Goal: Information Seeking & Learning: Learn about a topic

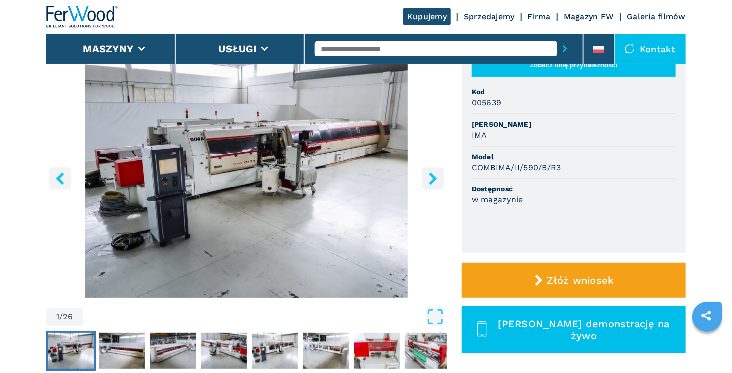
click at [375, 173] on img "Go to Slide 1" at bounding box center [246, 177] width 400 height 242
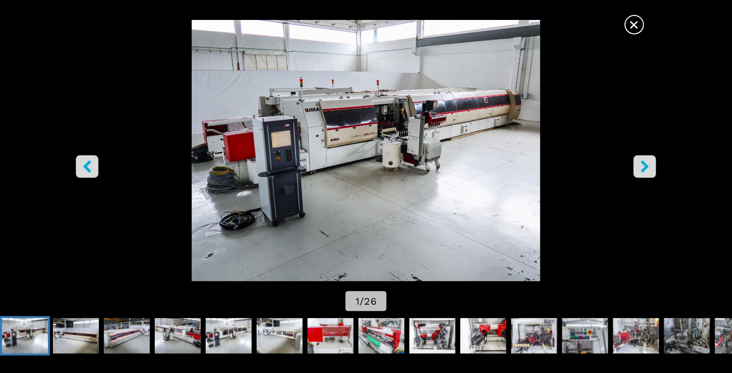
click at [645, 165] on icon "right-button" at bounding box center [645, 167] width 8 height 12
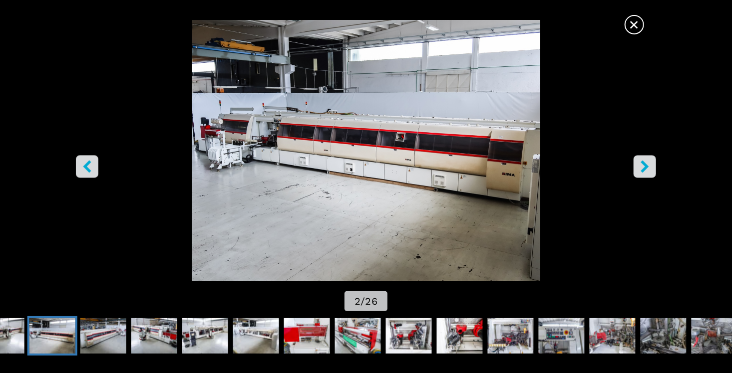
click at [654, 163] on button "right-button" at bounding box center [644, 167] width 22 height 22
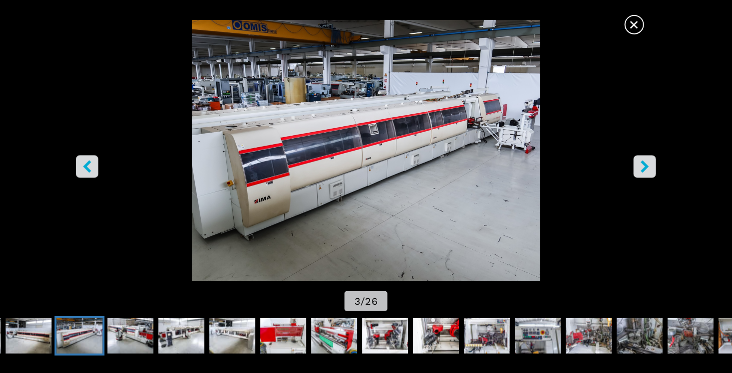
click at [651, 165] on button "right-button" at bounding box center [644, 167] width 22 height 22
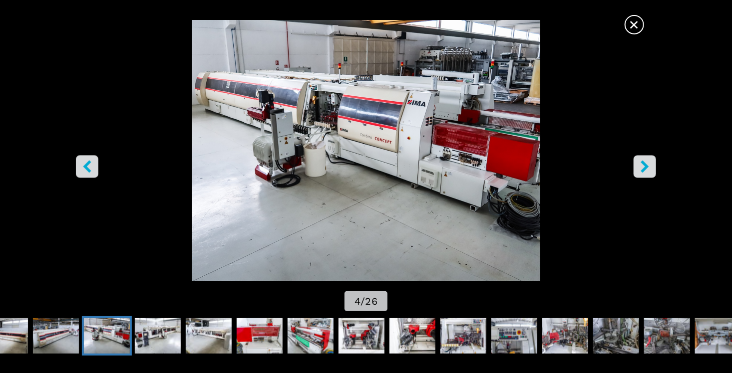
click at [651, 165] on button "right-button" at bounding box center [644, 167] width 22 height 22
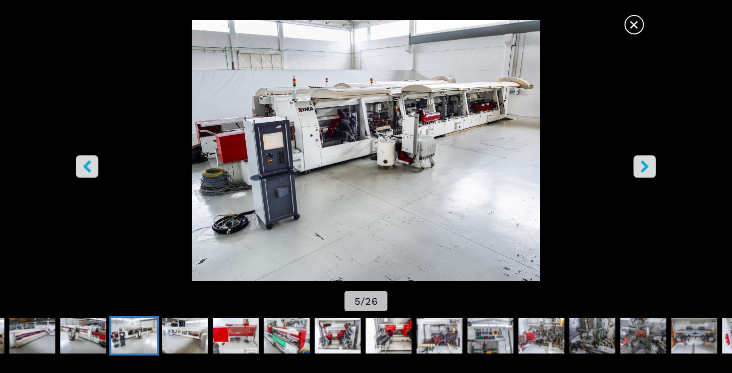
click at [651, 165] on button "right-button" at bounding box center [644, 167] width 22 height 22
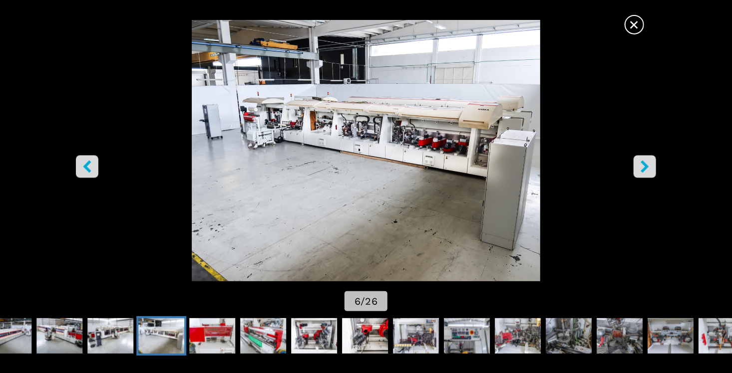
click at [651, 165] on button "right-button" at bounding box center [644, 167] width 22 height 22
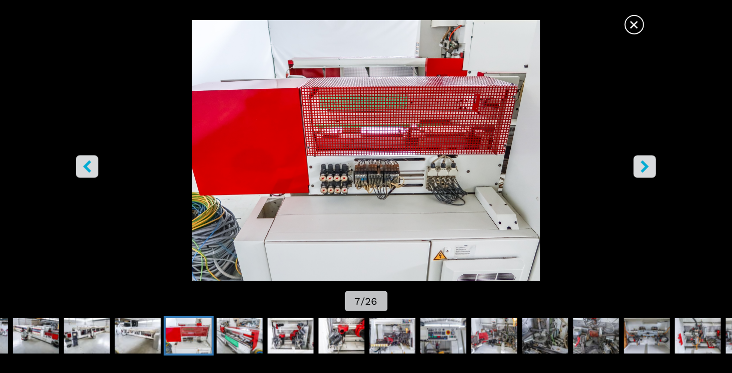
click at [651, 165] on button "right-button" at bounding box center [644, 167] width 22 height 22
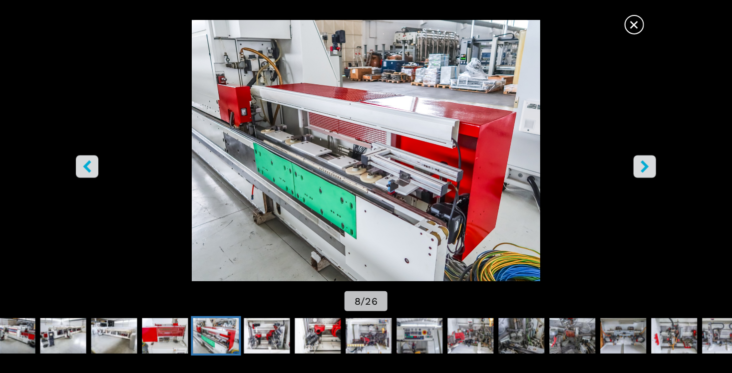
click at [651, 165] on button "right-button" at bounding box center [644, 167] width 22 height 22
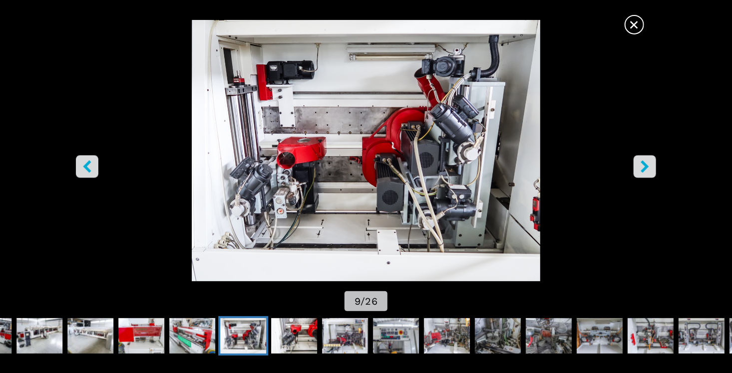
click at [651, 165] on button "right-button" at bounding box center [644, 167] width 22 height 22
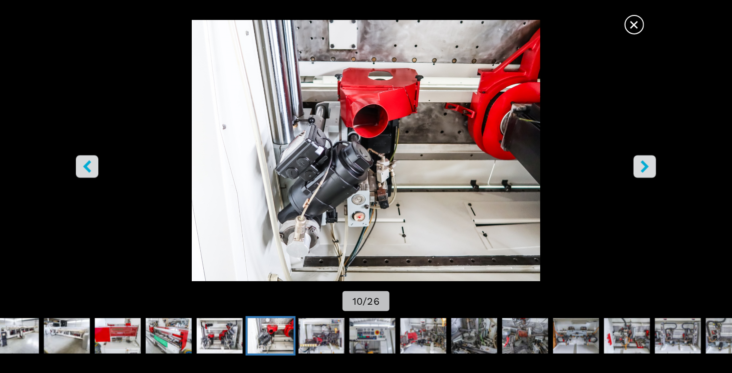
click at [651, 165] on button "right-button" at bounding box center [644, 167] width 22 height 22
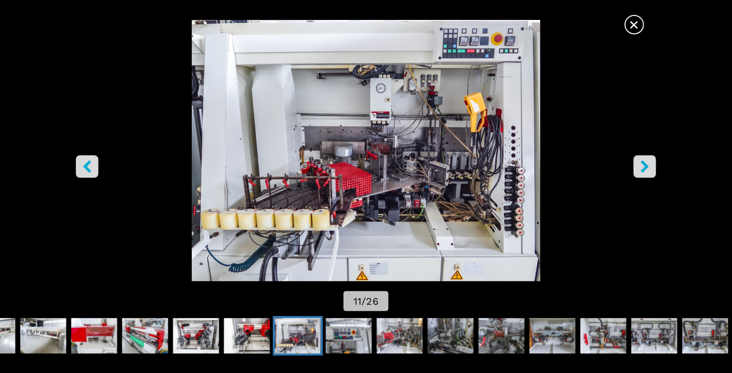
click at [651, 165] on button "right-button" at bounding box center [644, 167] width 22 height 22
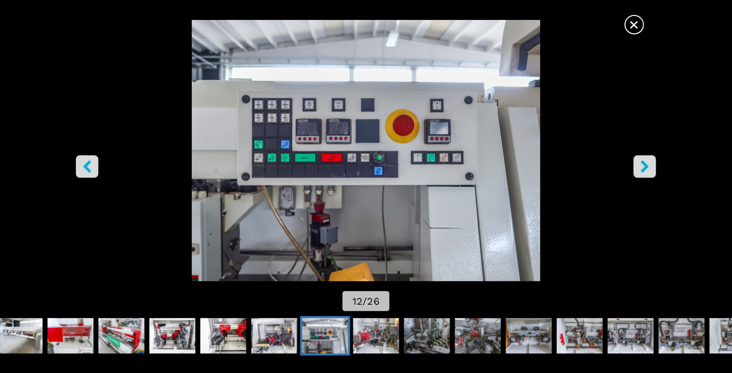
click at [651, 165] on button "right-button" at bounding box center [644, 167] width 22 height 22
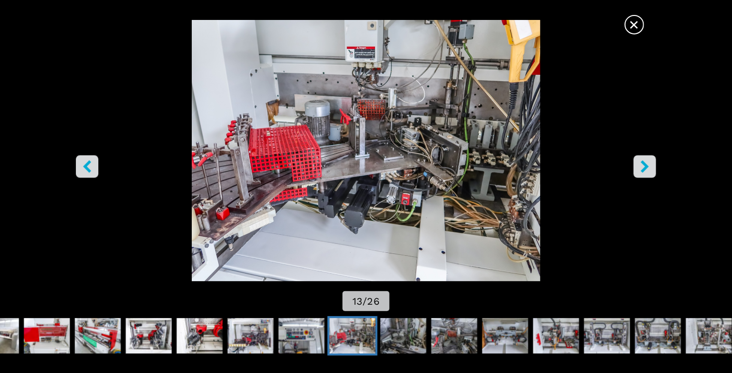
click at [651, 165] on button "right-button" at bounding box center [644, 167] width 22 height 22
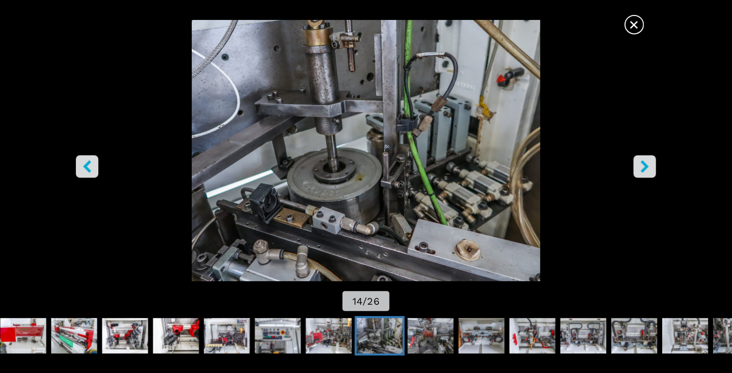
click at [651, 165] on button "right-button" at bounding box center [644, 167] width 22 height 22
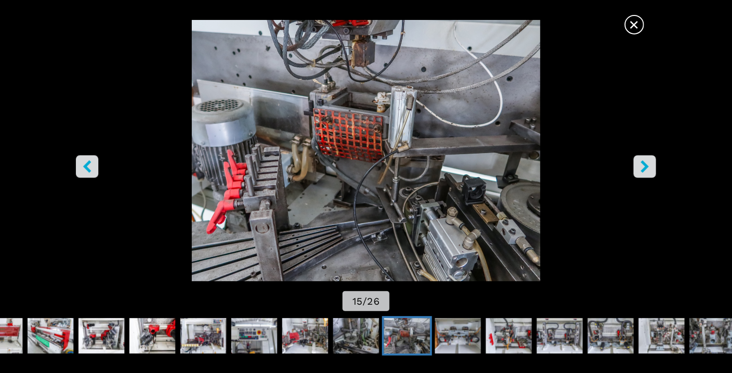
click at [651, 165] on button "right-button" at bounding box center [644, 167] width 22 height 22
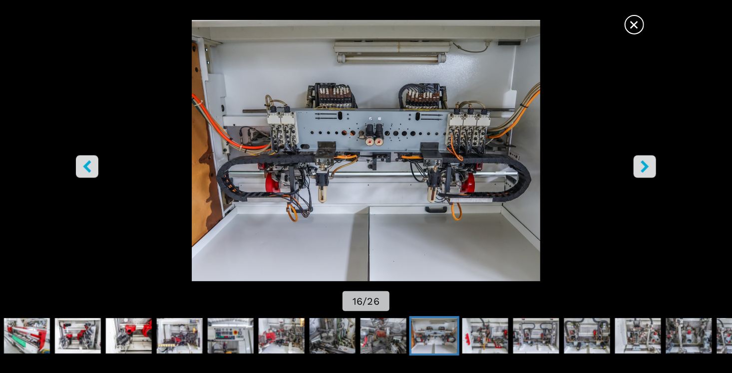
click at [651, 165] on button "right-button" at bounding box center [644, 167] width 22 height 22
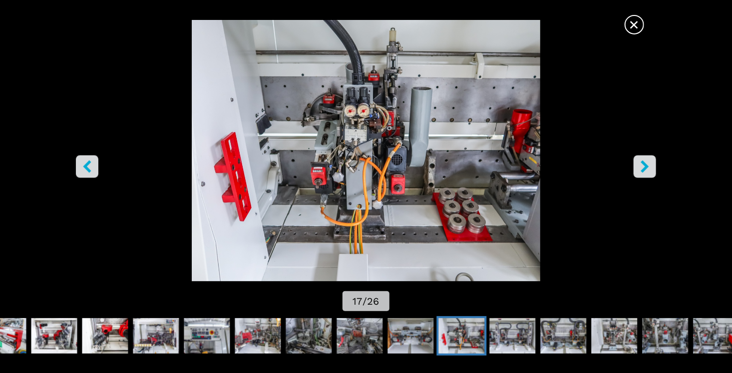
click at [651, 165] on button "right-button" at bounding box center [644, 167] width 22 height 22
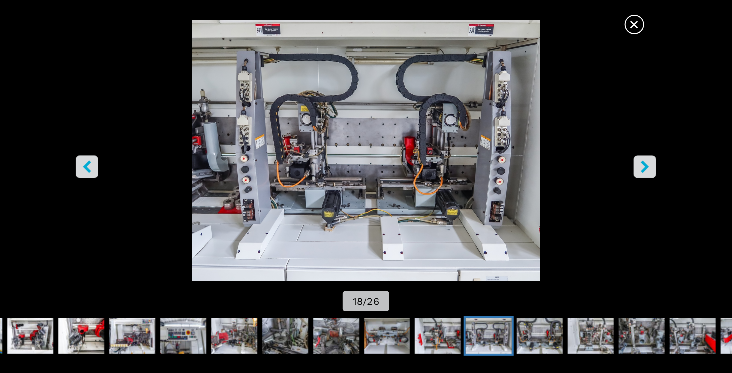
click at [651, 165] on button "right-button" at bounding box center [644, 167] width 22 height 22
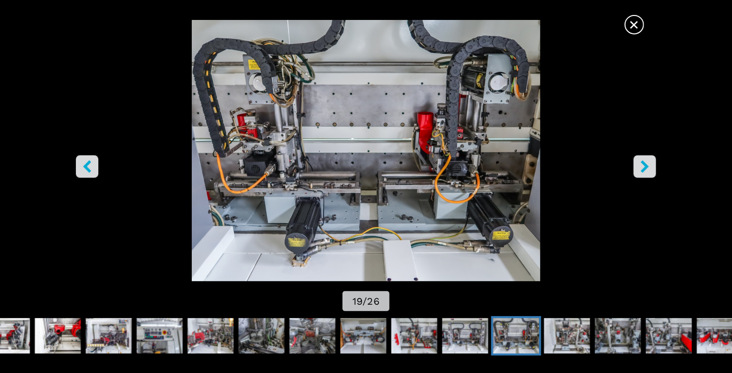
click at [651, 165] on button "right-button" at bounding box center [644, 167] width 22 height 22
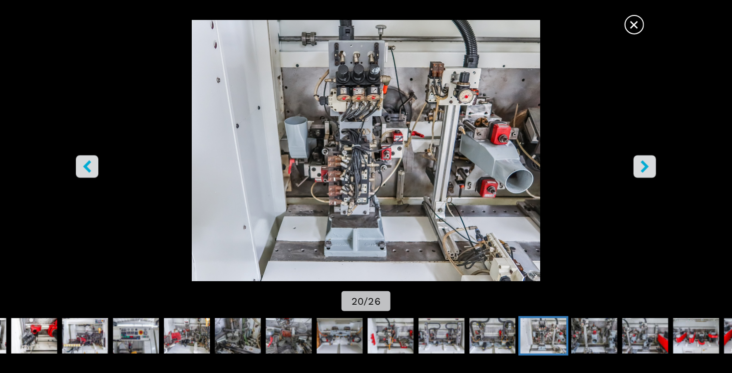
click at [651, 165] on button "right-button" at bounding box center [644, 167] width 22 height 22
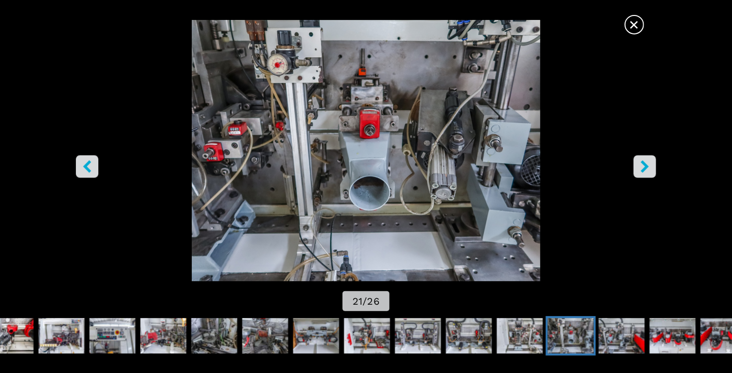
click at [651, 165] on button "right-button" at bounding box center [644, 167] width 22 height 22
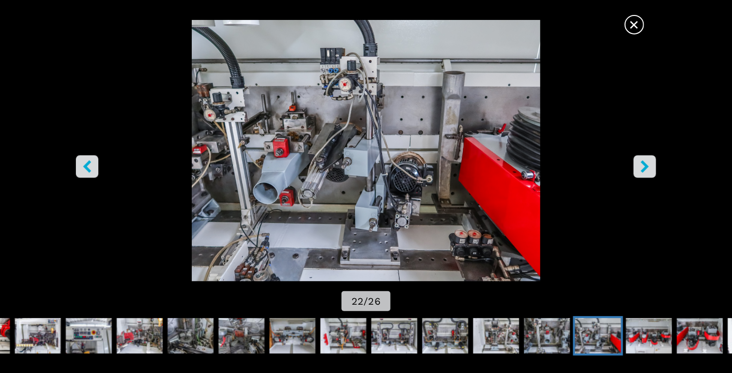
click at [651, 165] on button "right-button" at bounding box center [644, 167] width 22 height 22
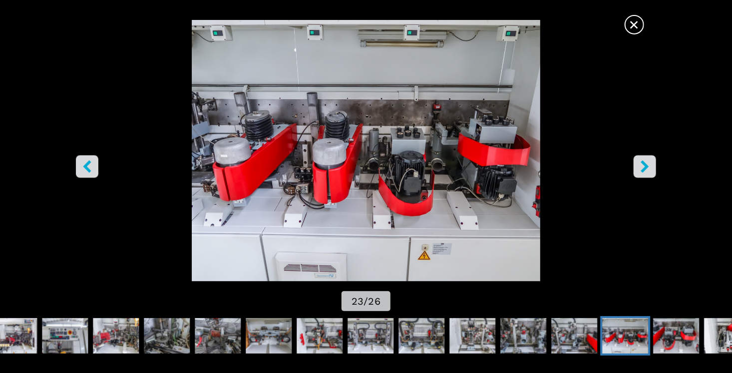
click at [651, 165] on button "right-button" at bounding box center [644, 167] width 22 height 22
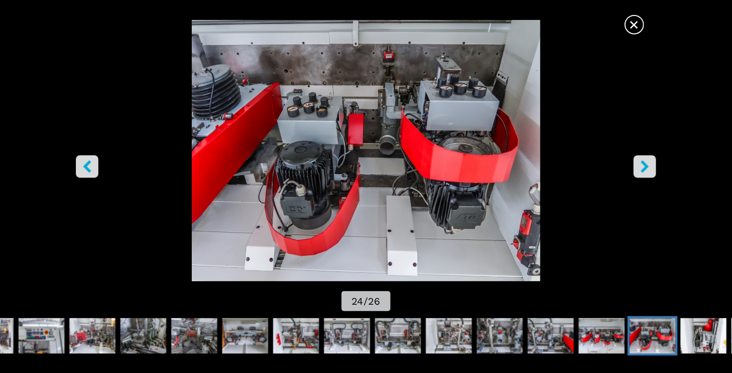
click at [651, 165] on button "right-button" at bounding box center [644, 167] width 22 height 22
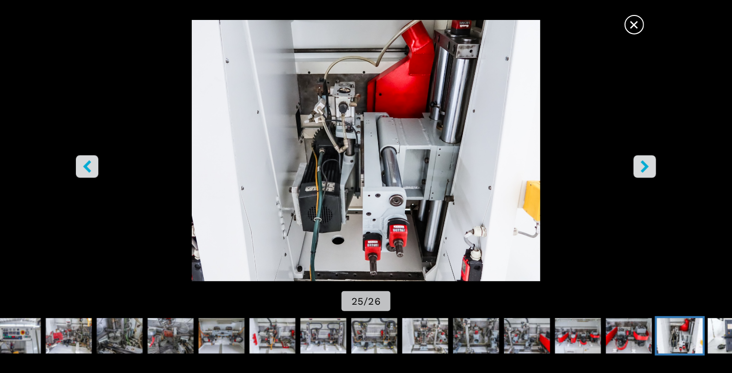
click at [651, 165] on button "right-button" at bounding box center [644, 167] width 22 height 22
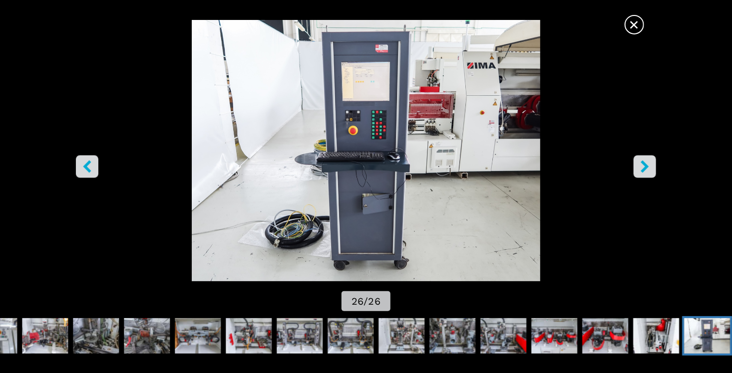
click at [651, 165] on button "right-button" at bounding box center [644, 167] width 22 height 22
